Goal: Information Seeking & Learning: Learn about a topic

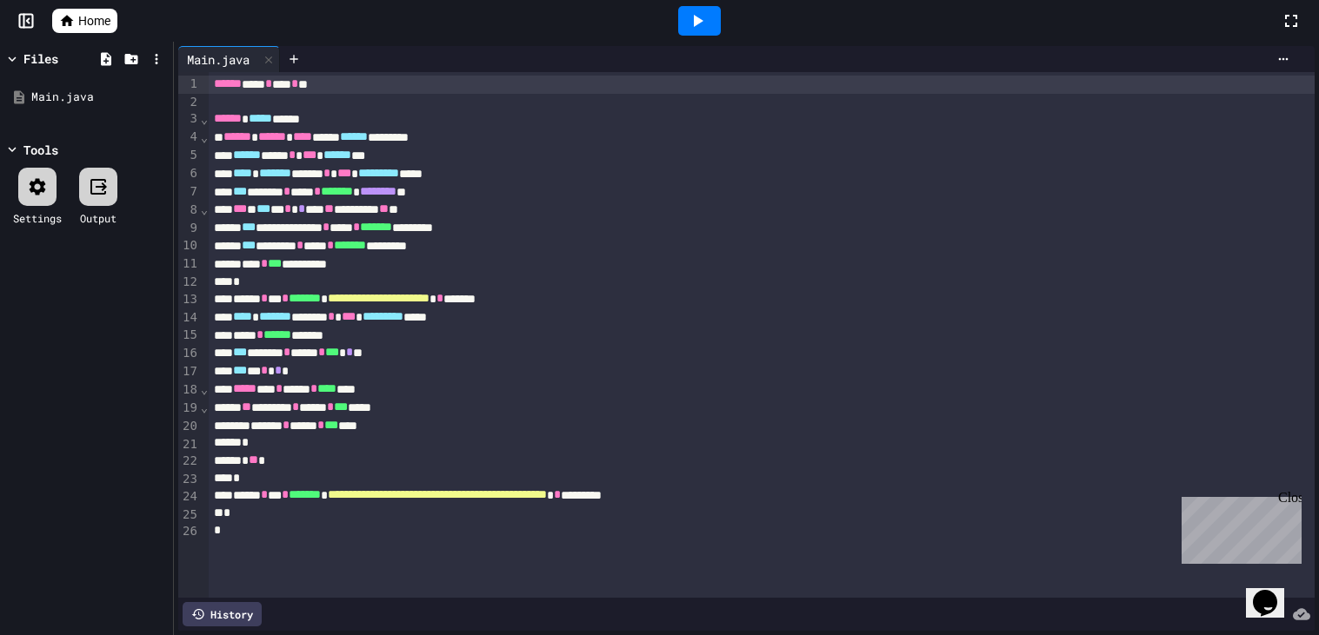
click at [689, 30] on icon at bounding box center [697, 20] width 21 height 21
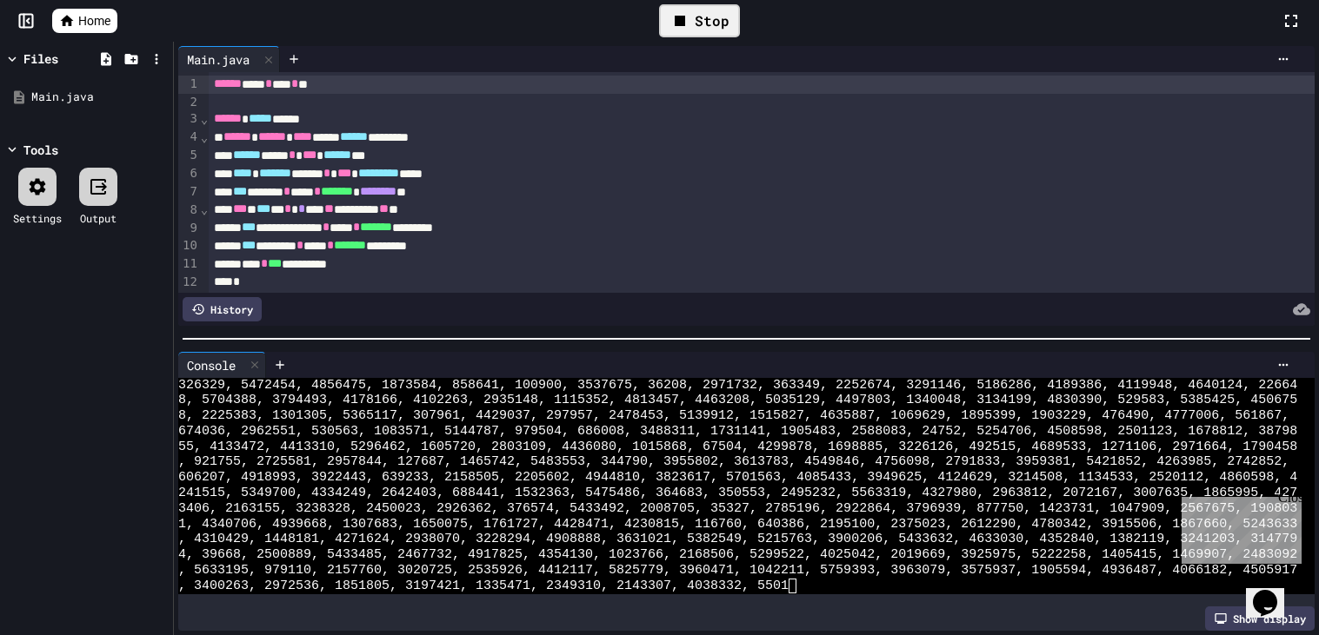
scroll to position [15444, 0]
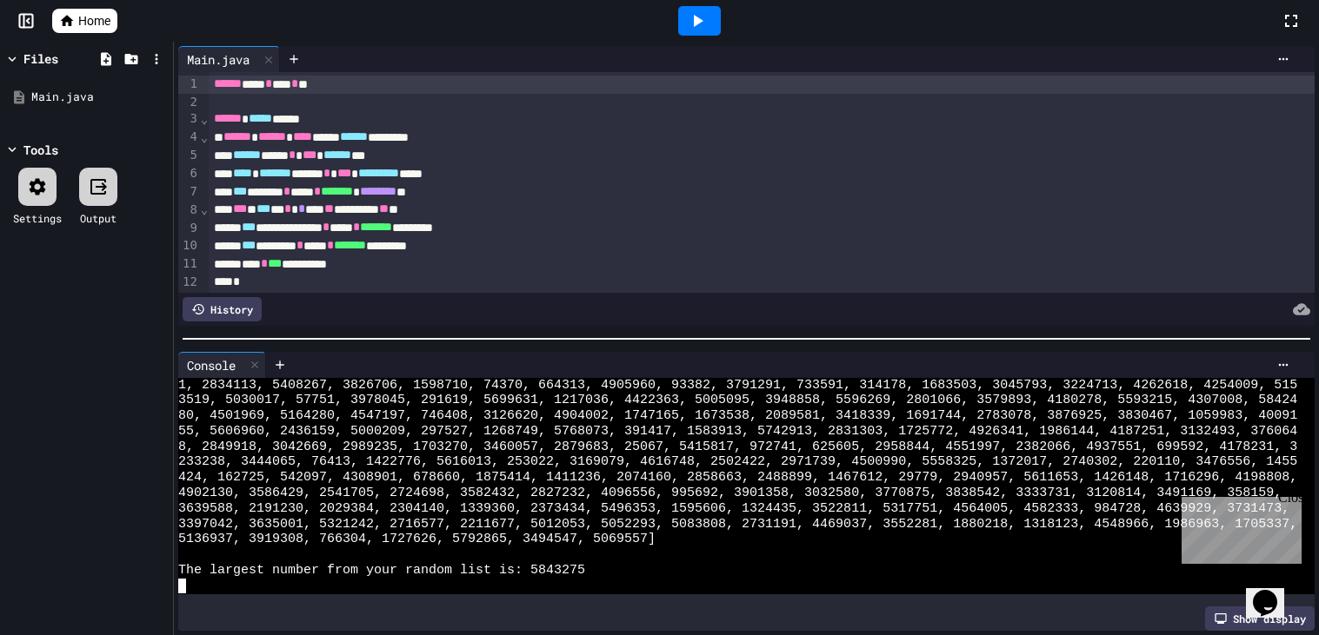
click at [584, 576] on span "The largest number from your random list is: 5843275" at bounding box center [381, 571] width 407 height 16
click at [645, 555] on div at bounding box center [737, 556] width 1119 height 16
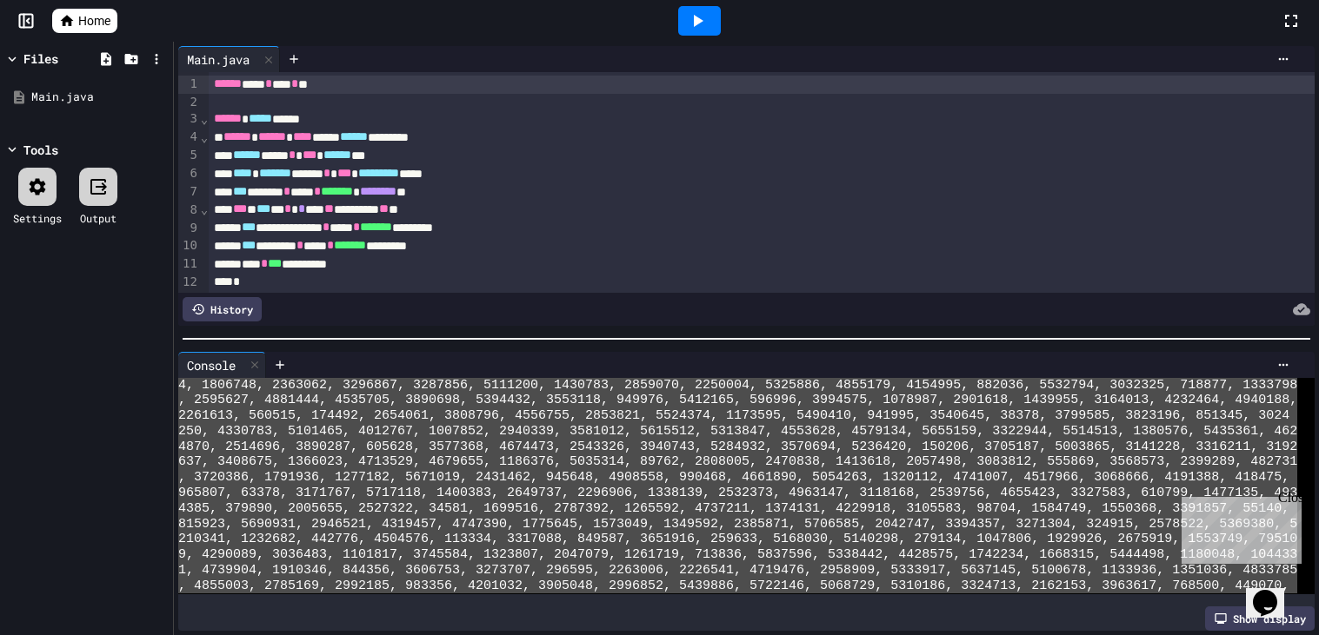
scroll to position [0, 0]
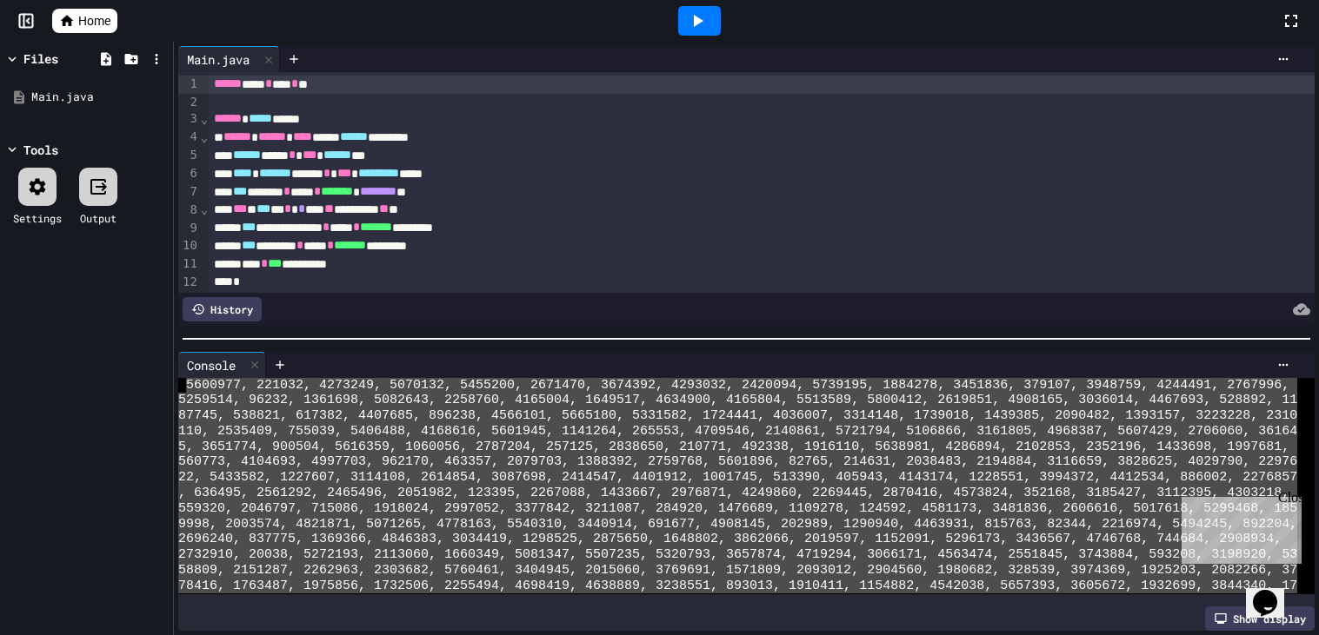
drag, startPoint x: 667, startPoint y: 545, endPoint x: 183, endPoint y: 388, distance: 508.3
click at [183, 388] on div "5600977, 221032, 4273249, 5070132, 5455200, 2671470, 3674392, 4293032, 2420094,…" at bounding box center [737, 486] width 1119 height 216
type textarea "**********"
drag, startPoint x: 627, startPoint y: 574, endPoint x: 202, endPoint y: 355, distance: 478.2
click at [202, 355] on div "Console WWWWWWWWWWWWWWWWWWWWWWWWWWWWWWWW 5600977, 221032, 4273249, 5070132, 545…" at bounding box center [746, 492] width 1136 height 280
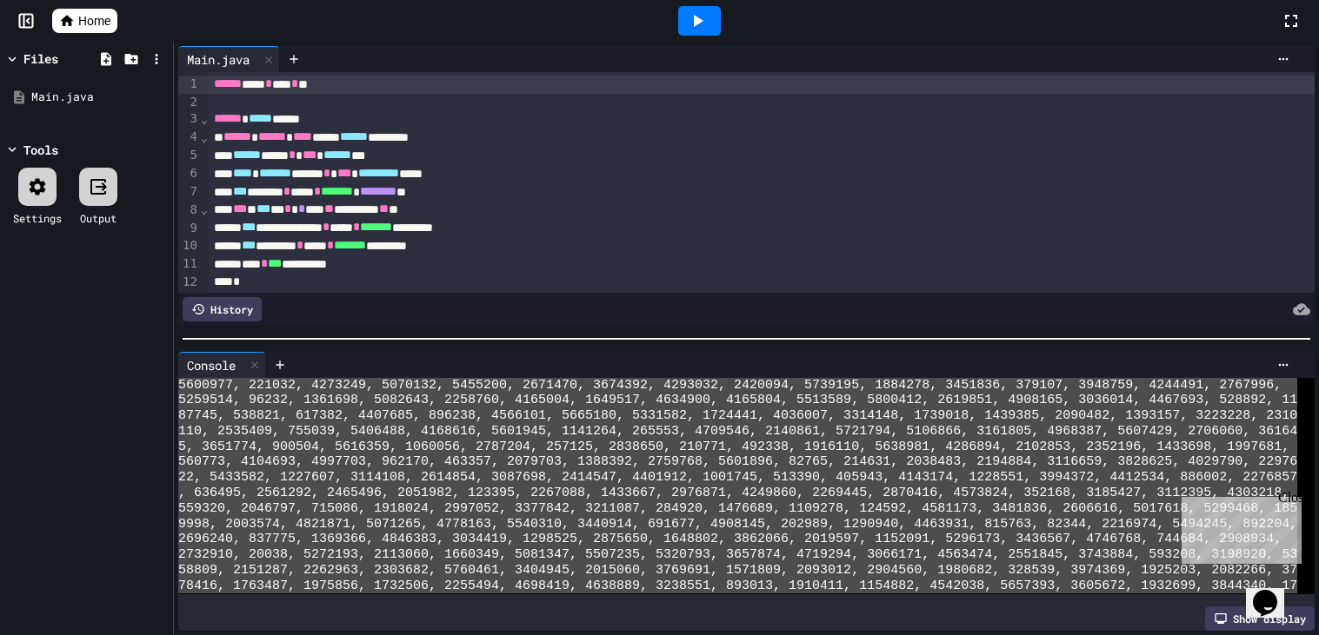
click at [60, 13] on icon at bounding box center [67, 21] width 16 height 16
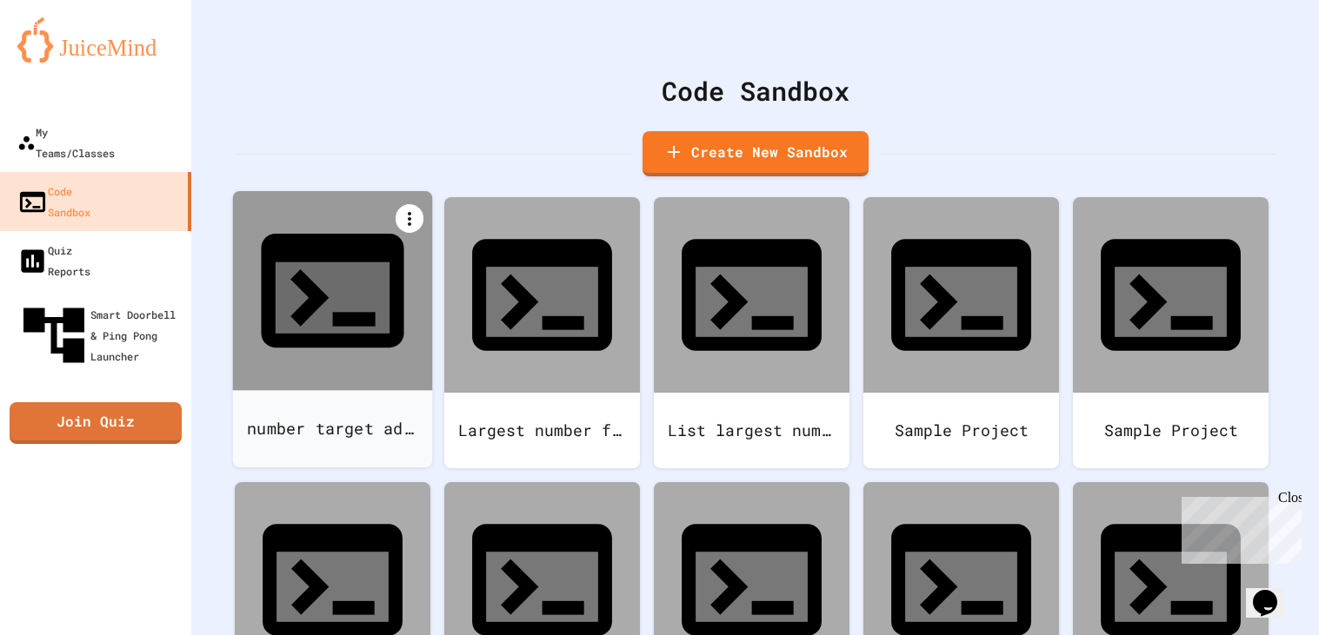
click at [409, 219] on icon at bounding box center [409, 219] width 21 height 21
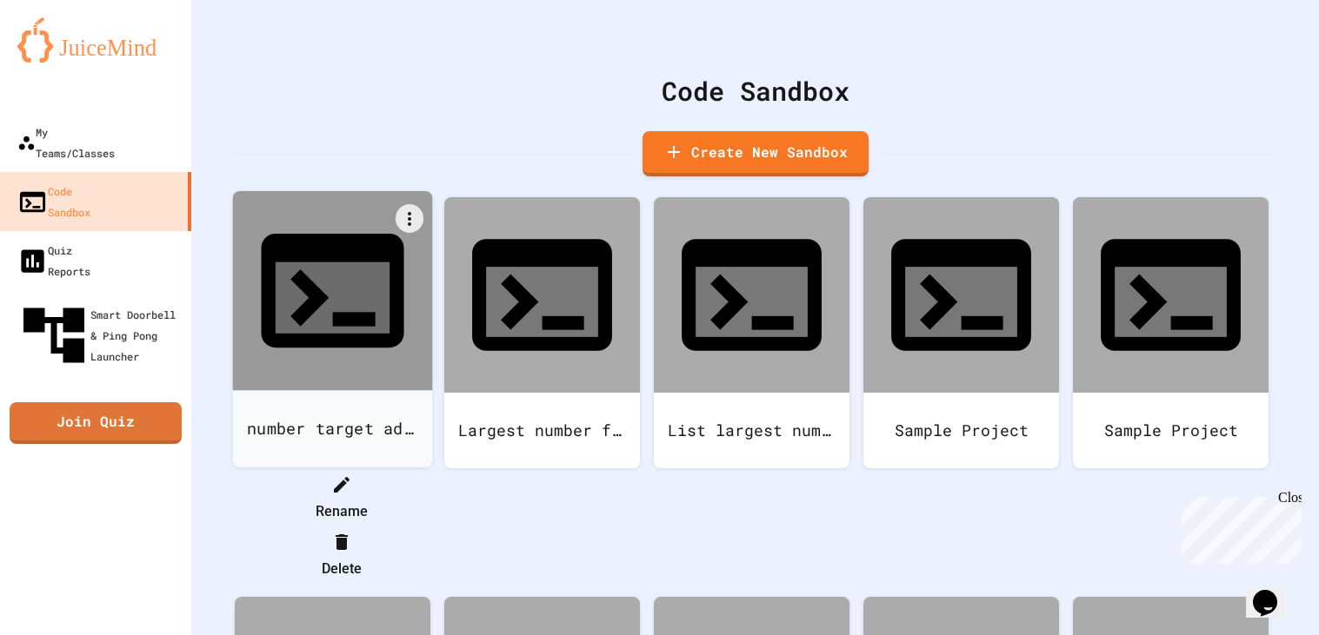
click at [430, 528] on li "Delete" at bounding box center [341, 556] width 178 height 56
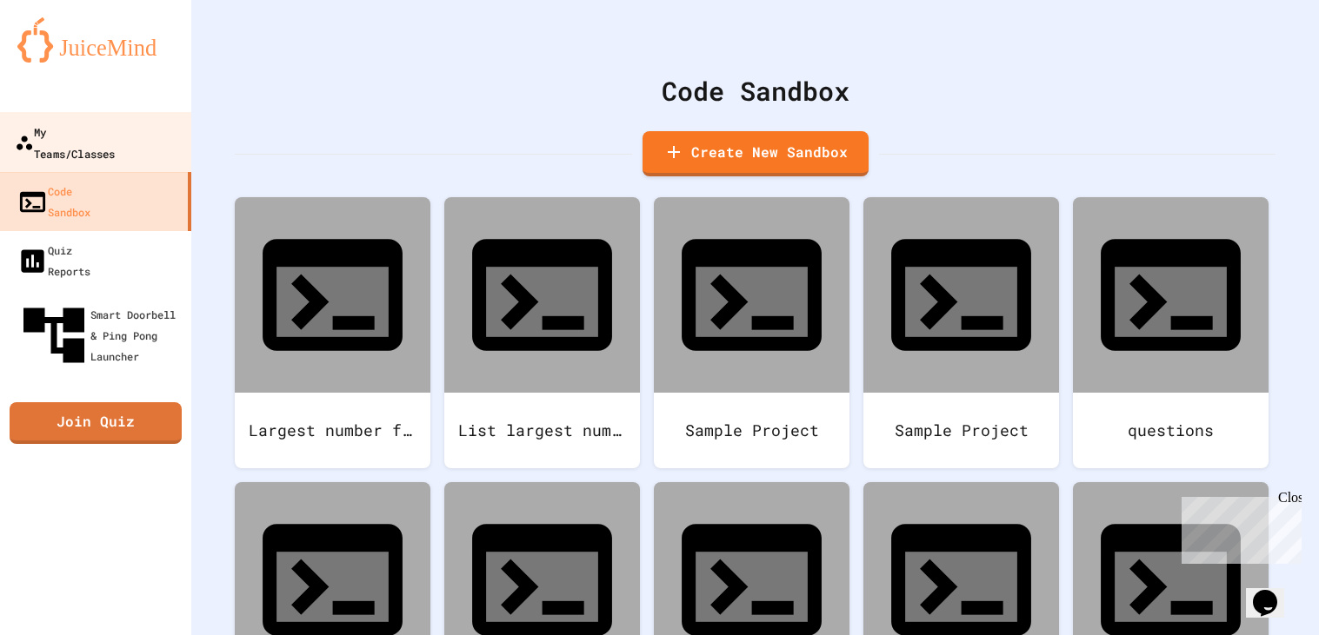
click at [95, 132] on div "My Teams/Classes" at bounding box center [65, 142] width 100 height 43
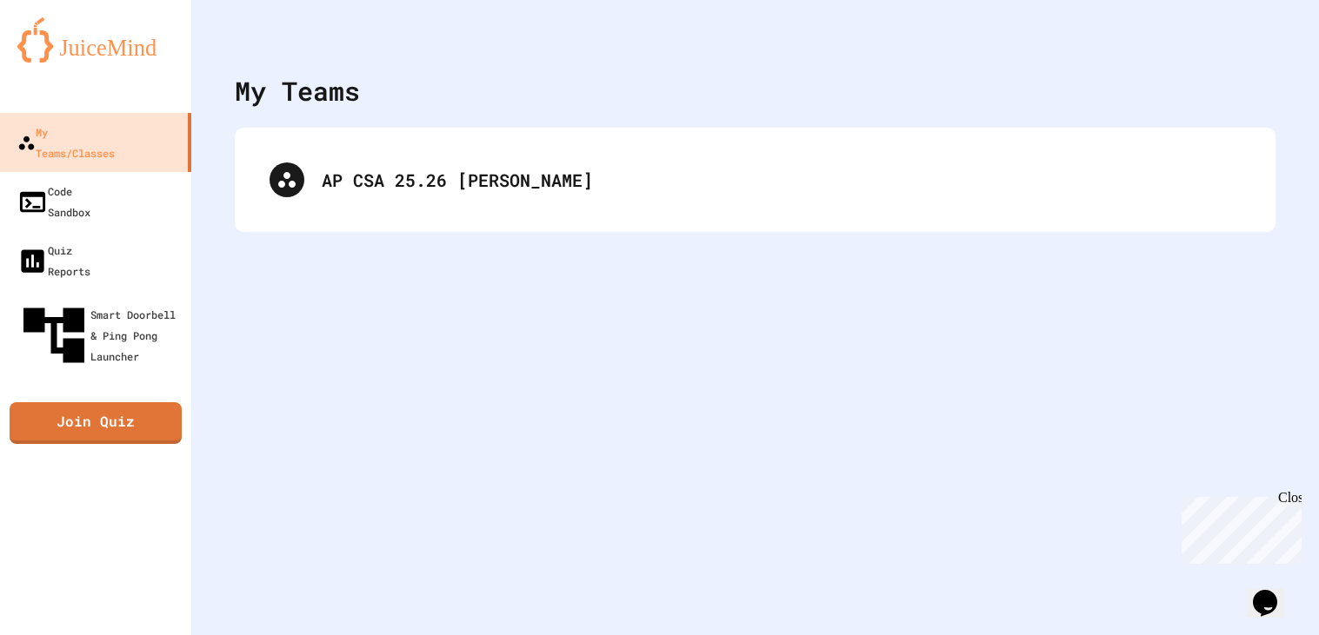
click at [611, 231] on div "AP CSA 25.26 [PERSON_NAME]" at bounding box center [755, 180] width 1040 height 104
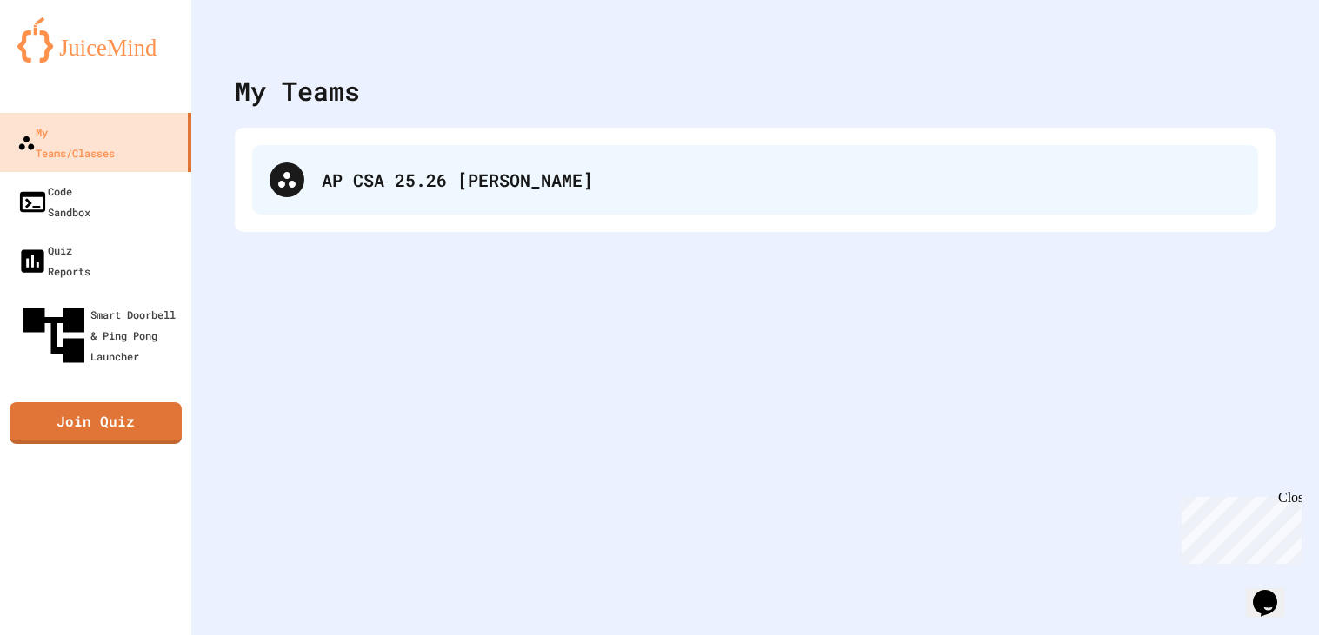
click at [562, 201] on div "AP CSA 25.26 [PERSON_NAME]" at bounding box center [755, 180] width 1006 height 70
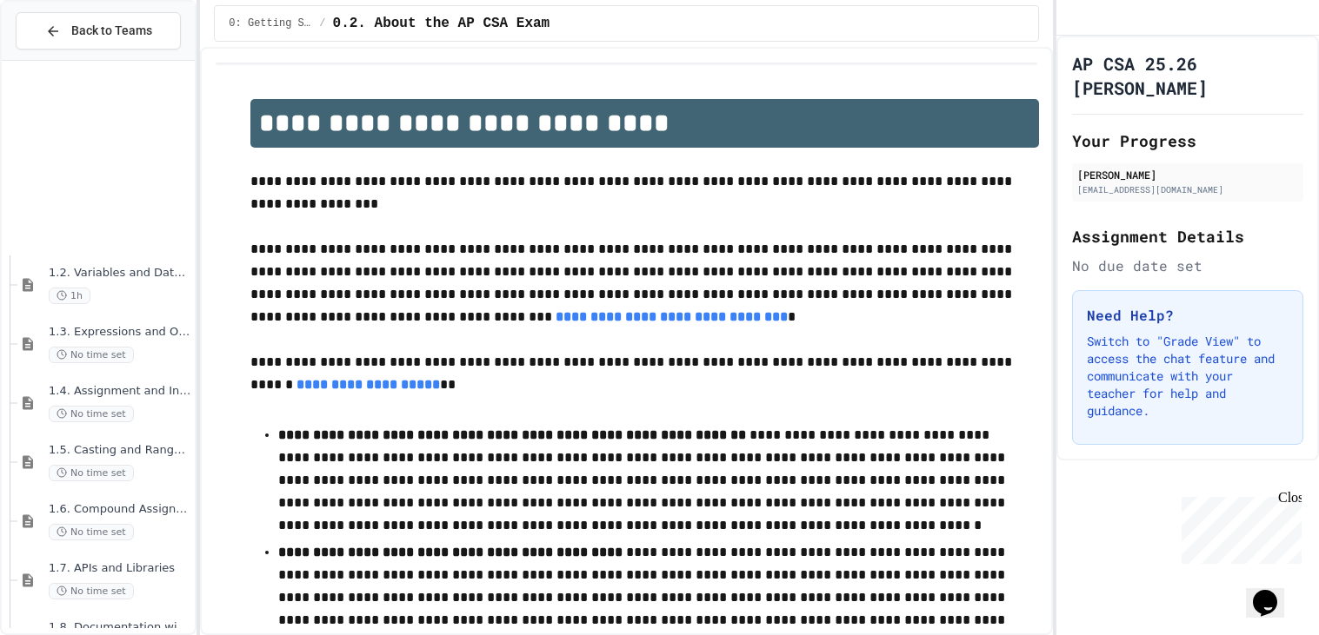
scroll to position [287, 0]
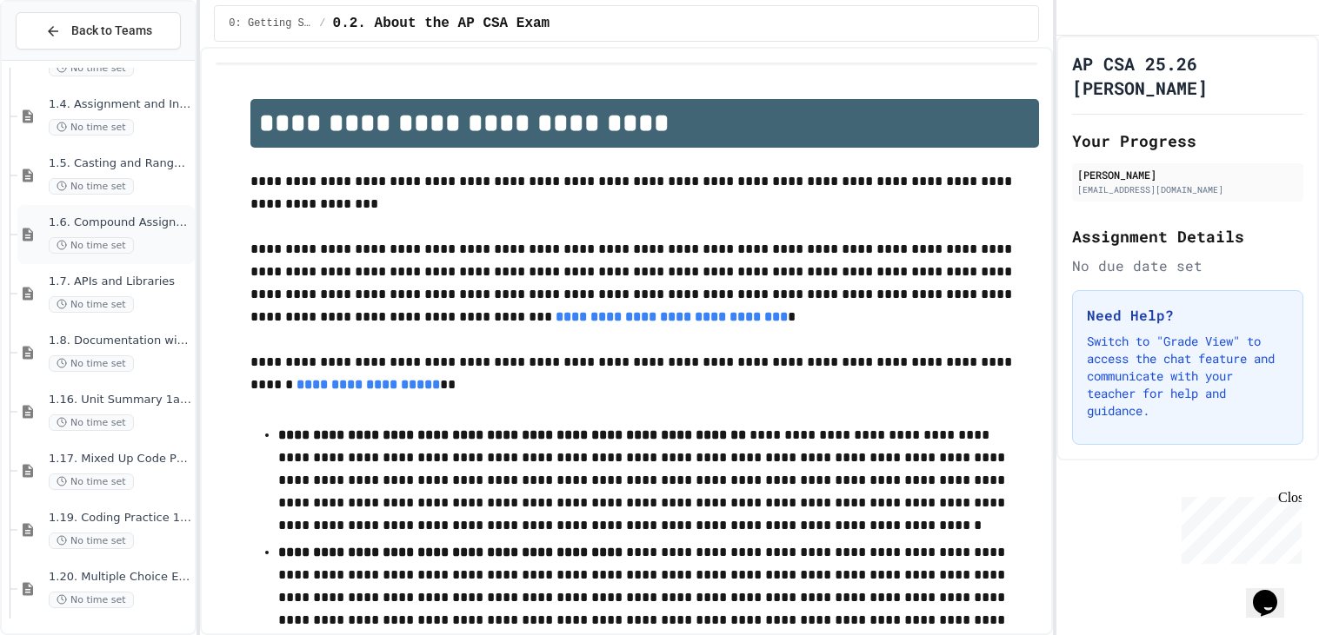
click at [155, 232] on div "1.6. Compound Assignment Operators No time set" at bounding box center [120, 235] width 143 height 38
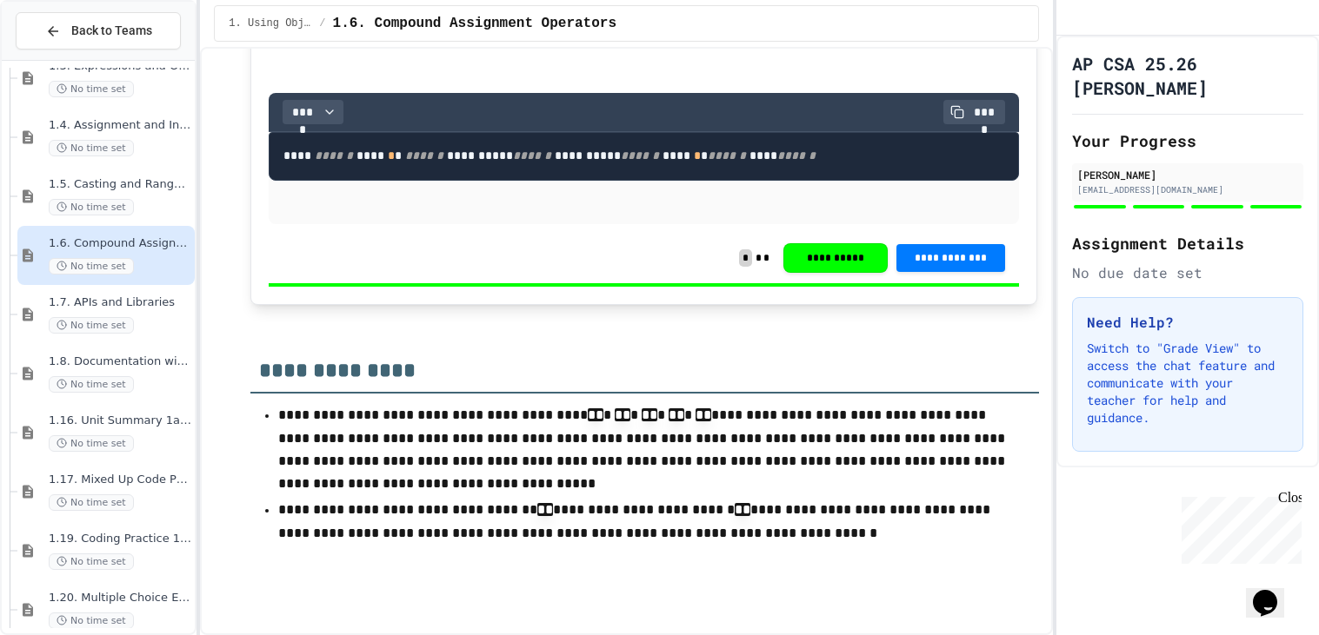
scroll to position [4528, 0]
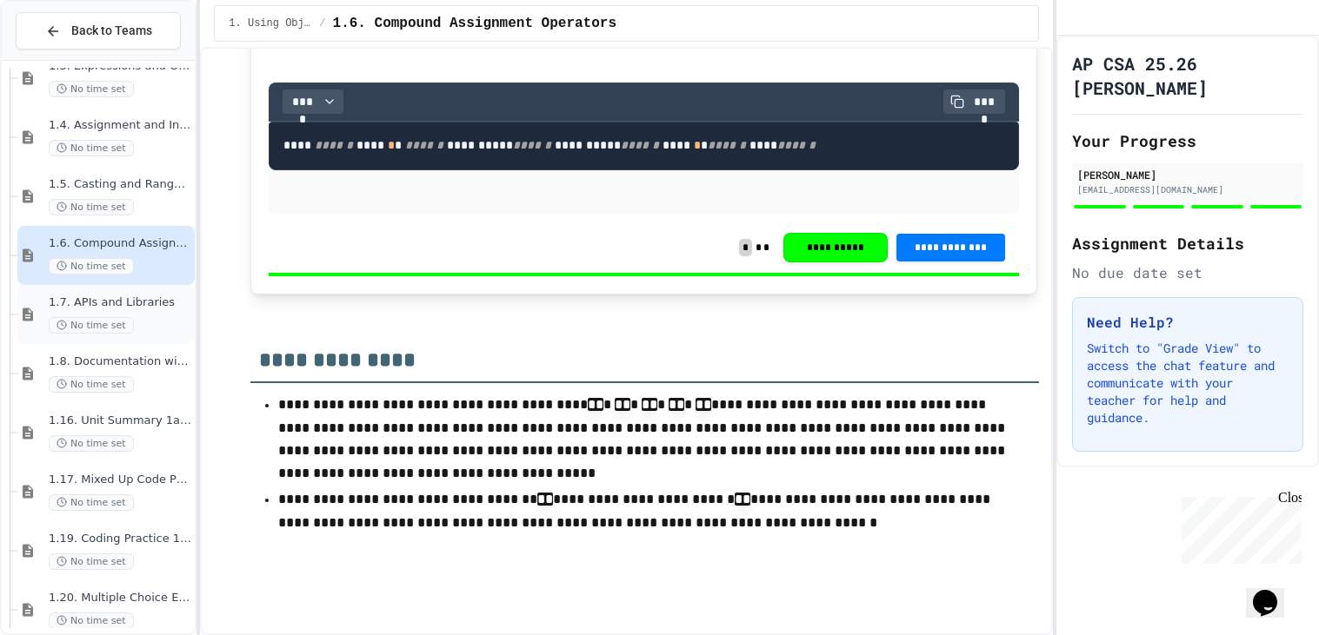
click at [142, 311] on div "1.7. APIs and Libraries No time set" at bounding box center [120, 315] width 143 height 38
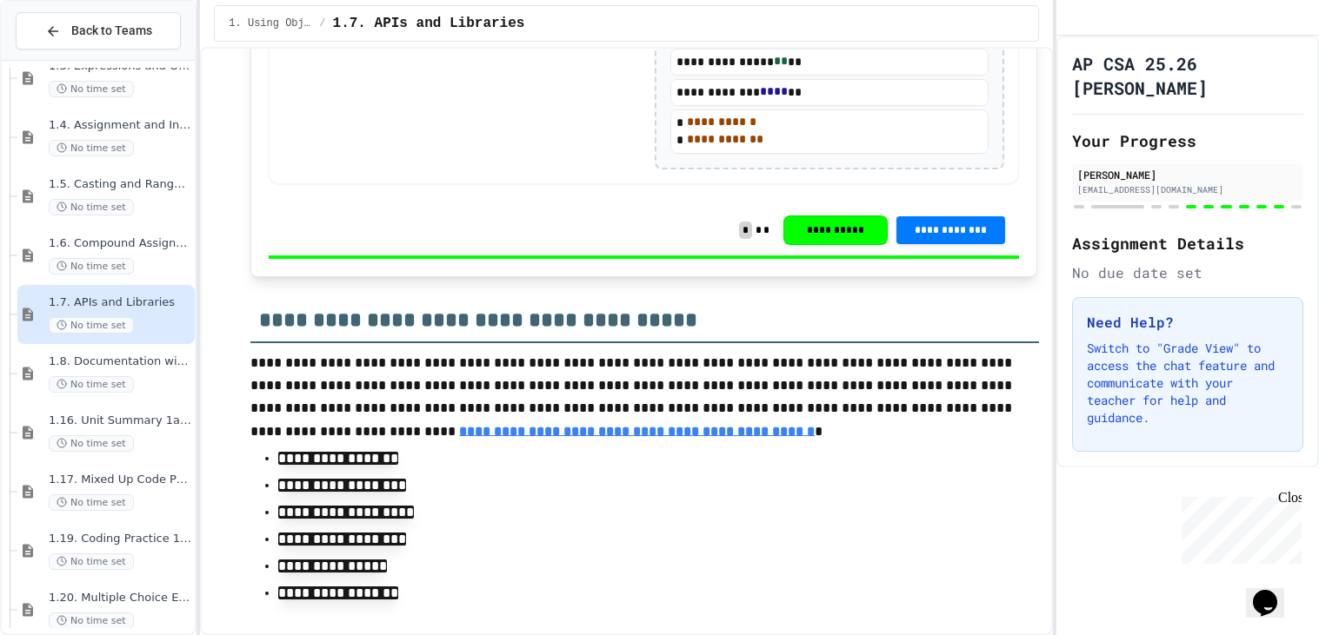
scroll to position [7140, 0]
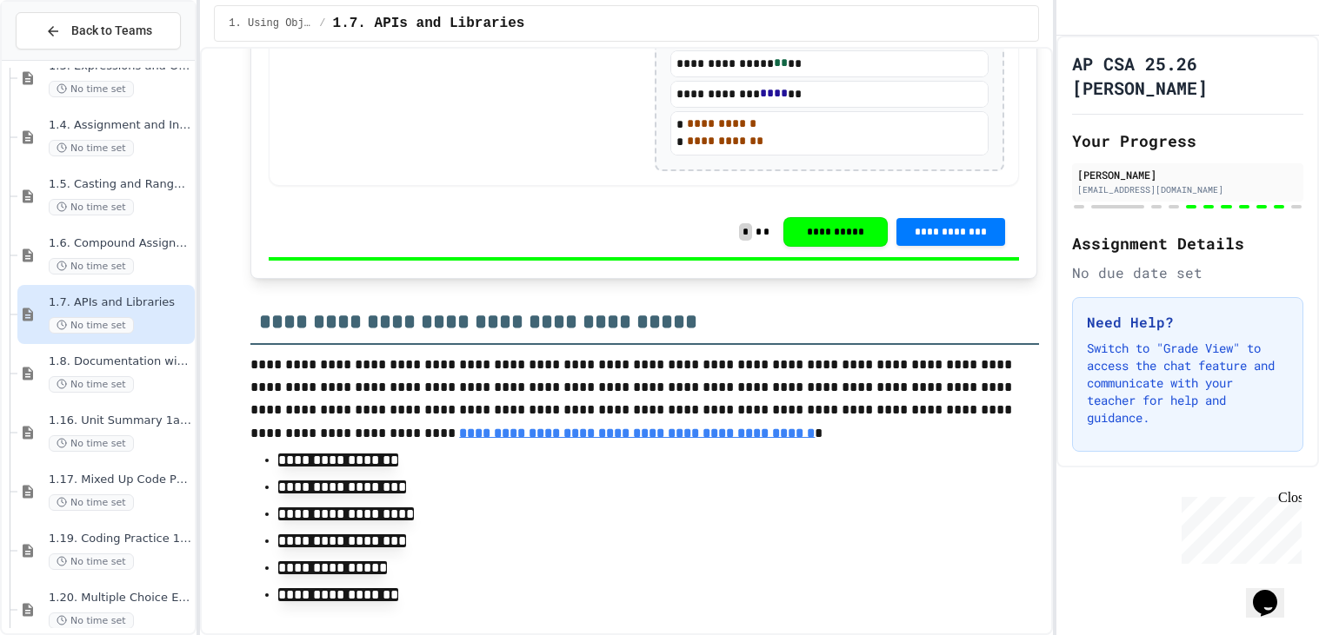
click at [542, 394] on p "**********" at bounding box center [644, 399] width 788 height 91
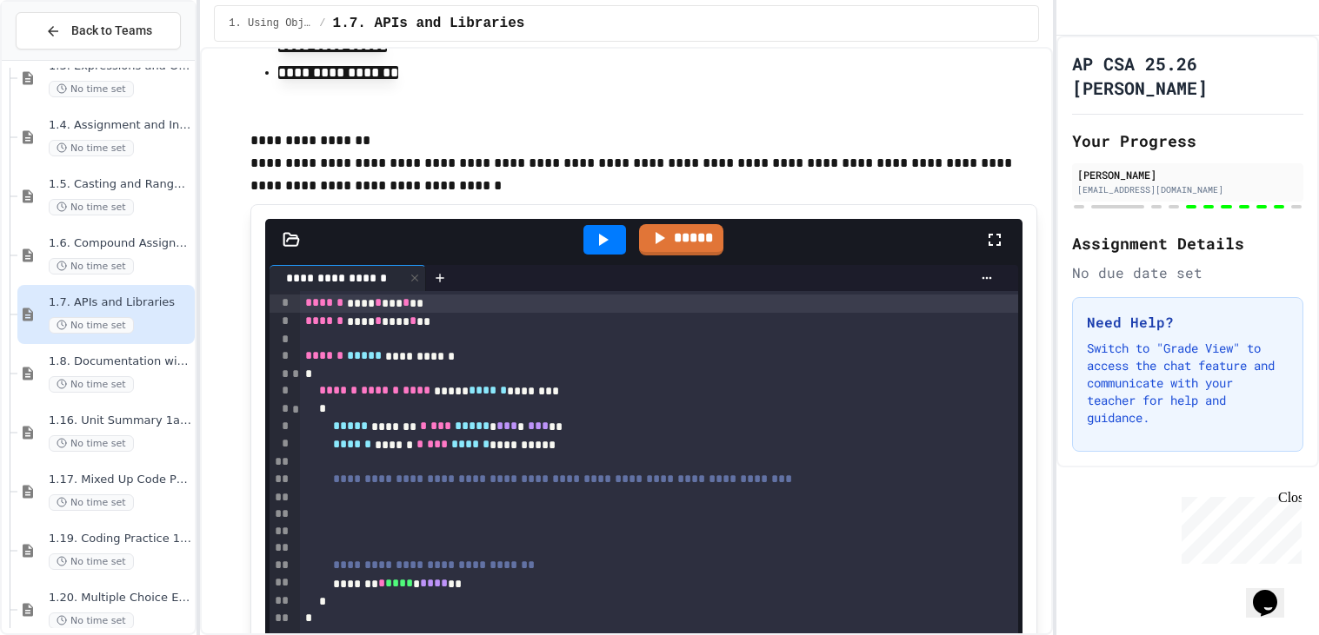
scroll to position [7673, 0]
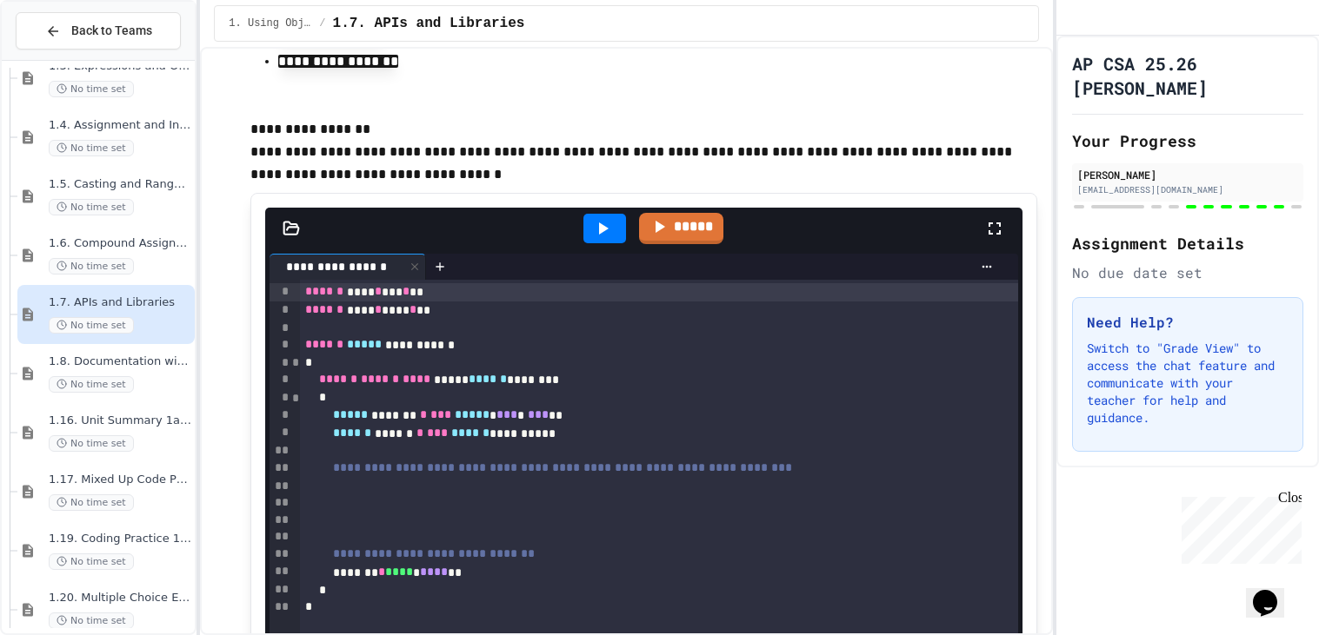
click at [669, 495] on div at bounding box center [659, 486] width 719 height 17
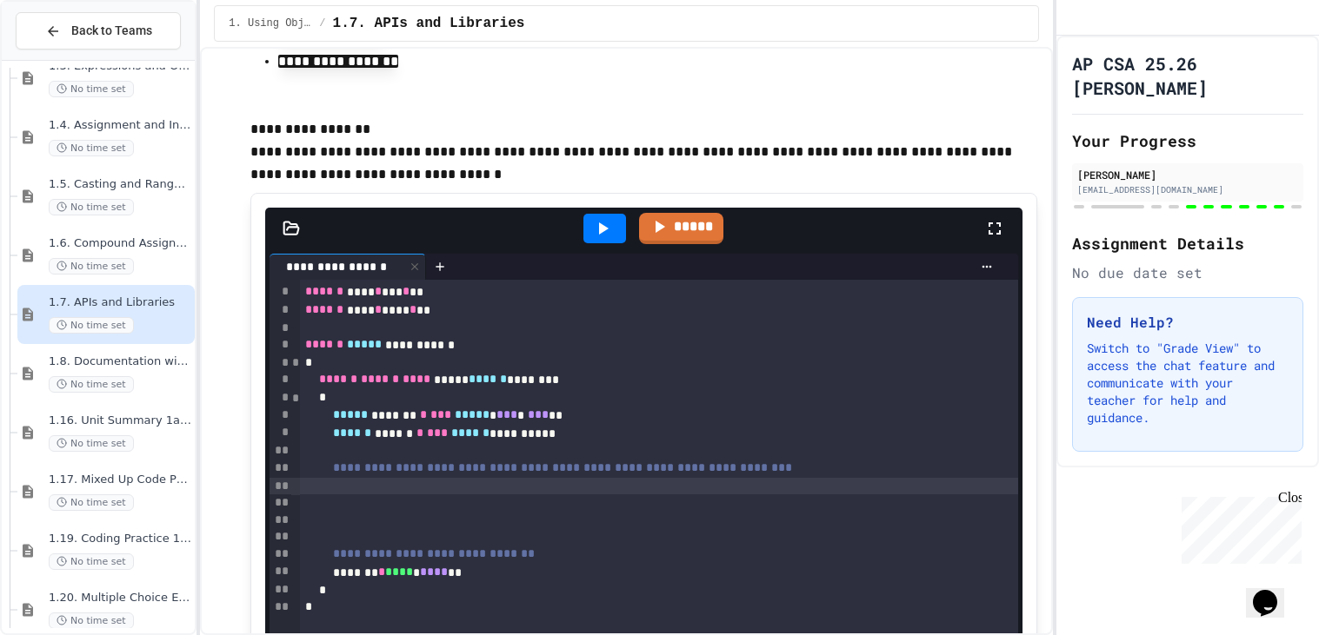
click at [911, 478] on div "**********" at bounding box center [659, 469] width 719 height 18
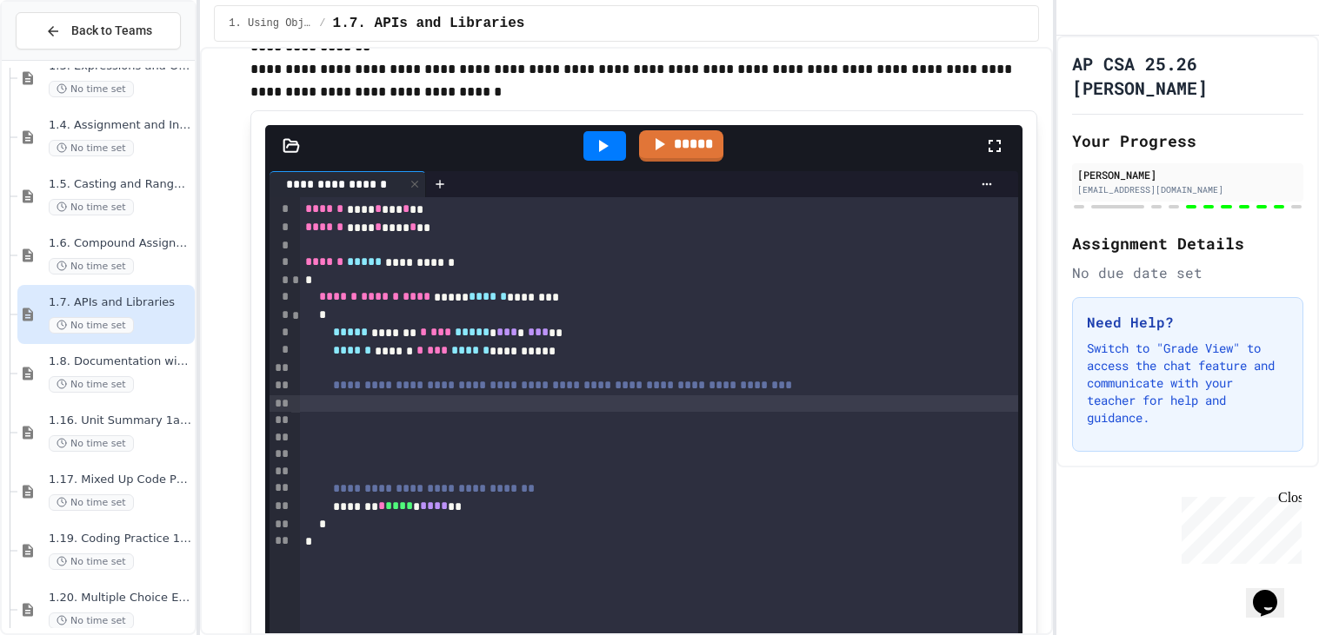
scroll to position [7750, 0]
